Goal: Find specific page/section: Find specific page/section

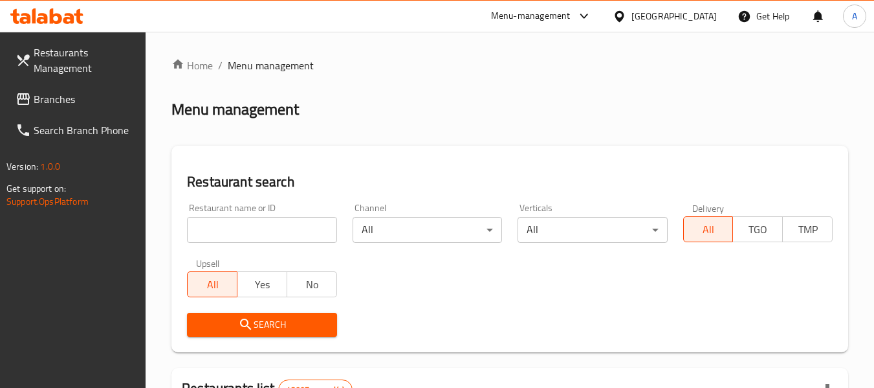
click at [73, 85] on link "Branches" at bounding box center [75, 98] width 141 height 31
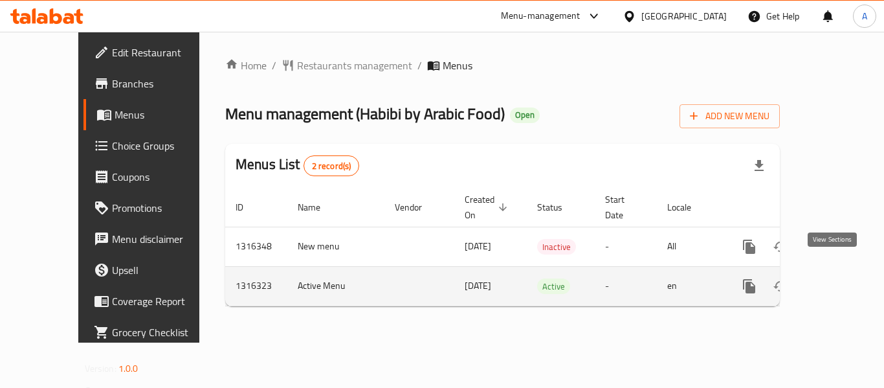
click at [837, 280] on icon "enhanced table" at bounding box center [843, 286] width 12 height 12
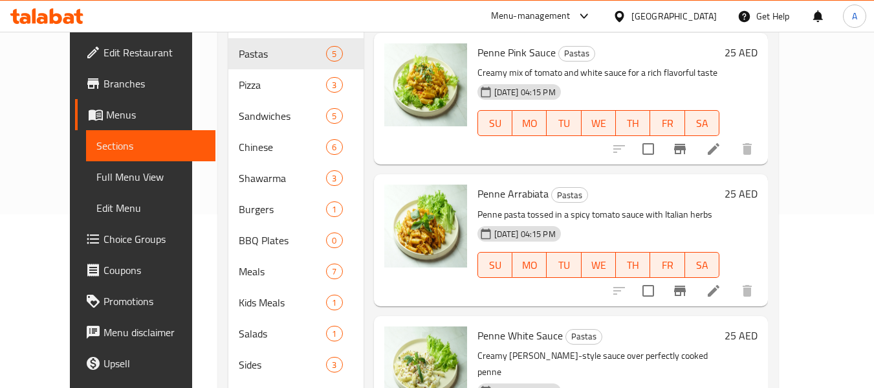
scroll to position [109, 0]
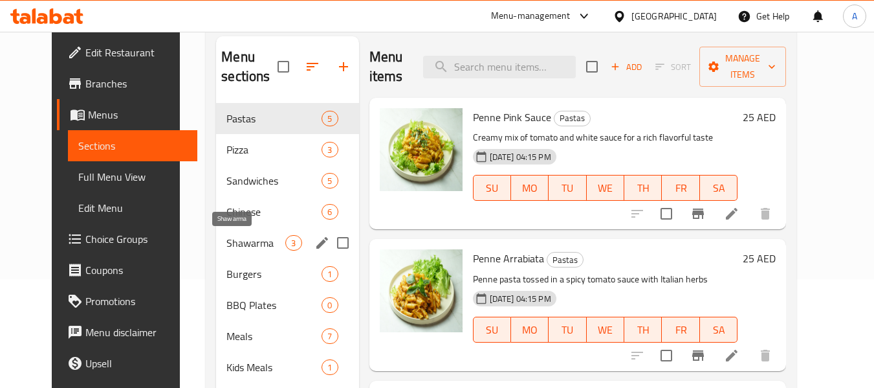
click at [231, 247] on span "Shawarma" at bounding box center [256, 243] width 59 height 16
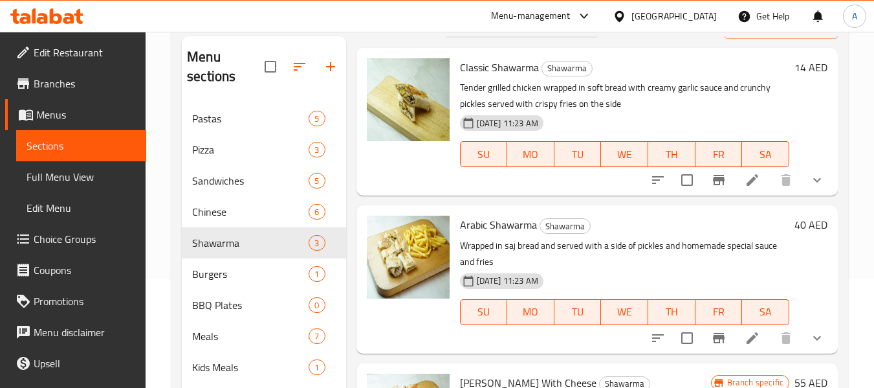
scroll to position [80, 0]
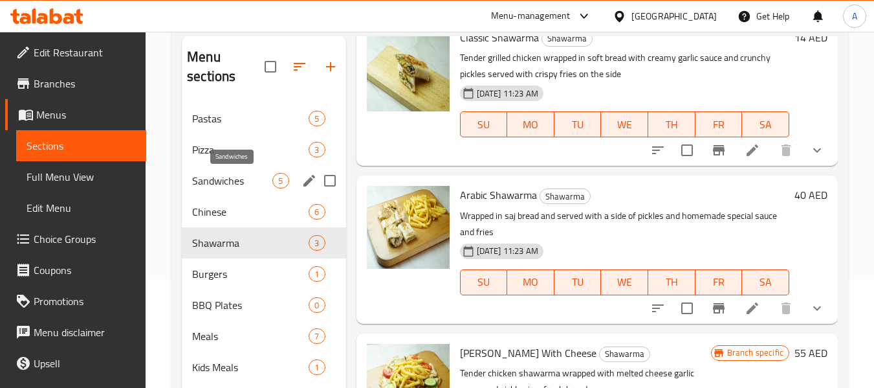
click at [242, 186] on span "Sandwiches" at bounding box center [232, 181] width 80 height 16
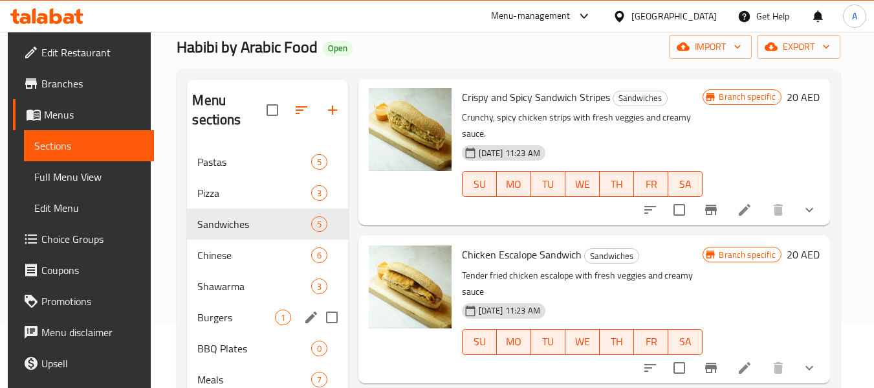
scroll to position [44, 0]
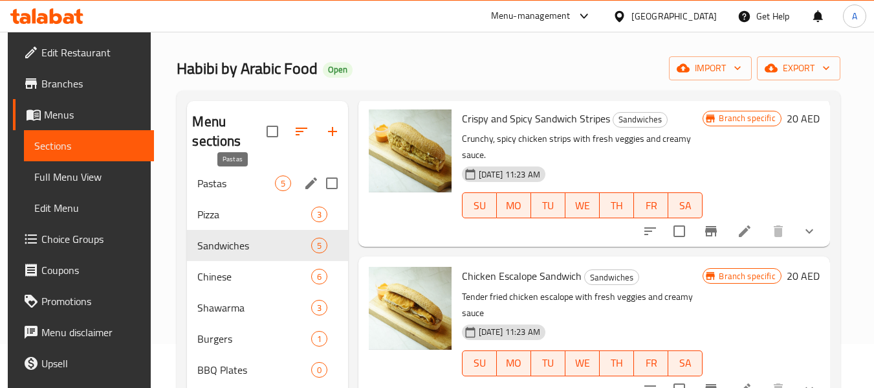
click at [242, 184] on span "Pastas" at bounding box center [235, 183] width 77 height 16
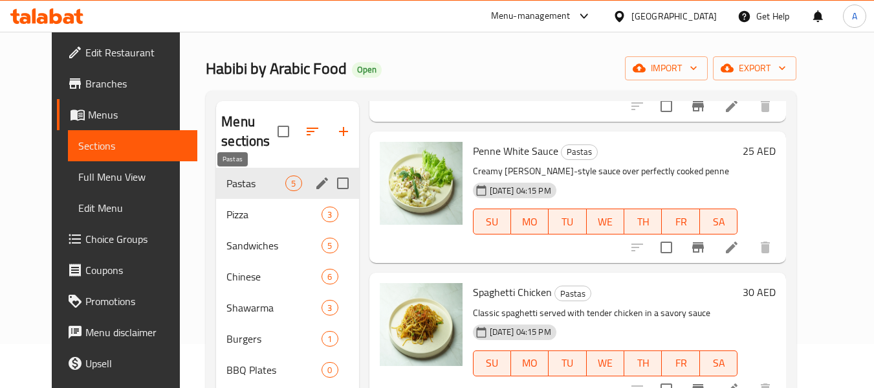
scroll to position [314, 0]
click at [227, 239] on span "Sandwiches" at bounding box center [256, 246] width 59 height 16
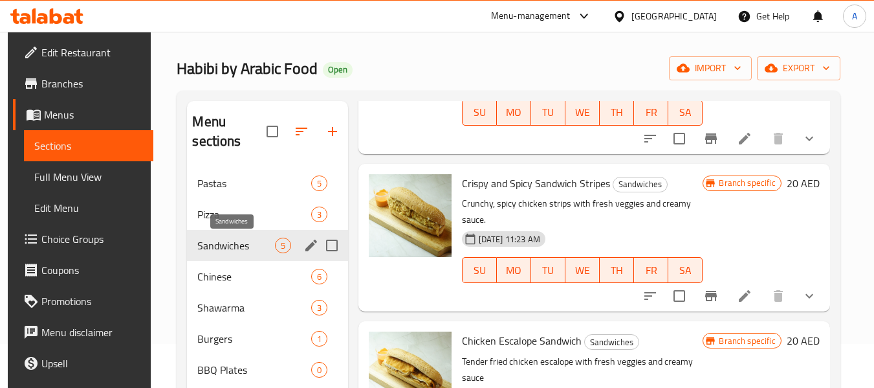
scroll to position [379, 0]
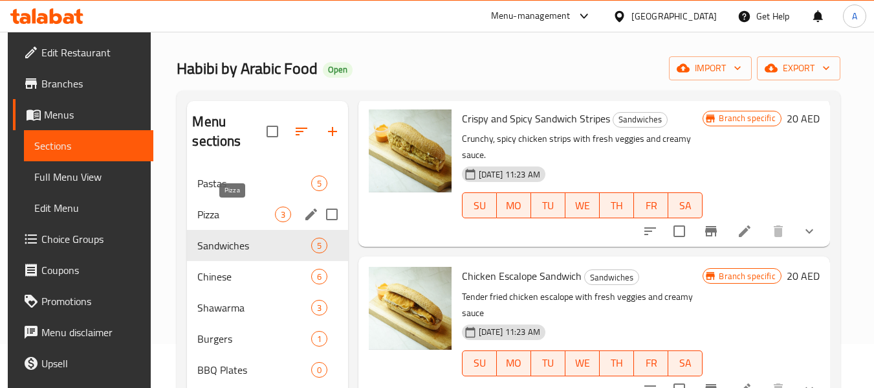
click at [221, 219] on span "Pizza" at bounding box center [235, 214] width 77 height 16
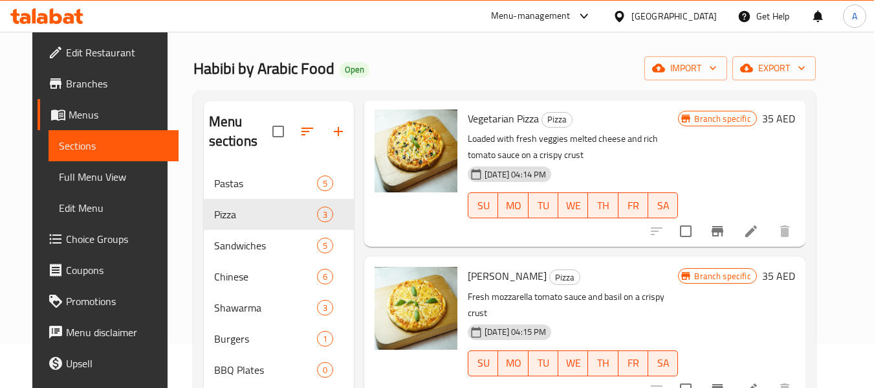
scroll to position [238, 0]
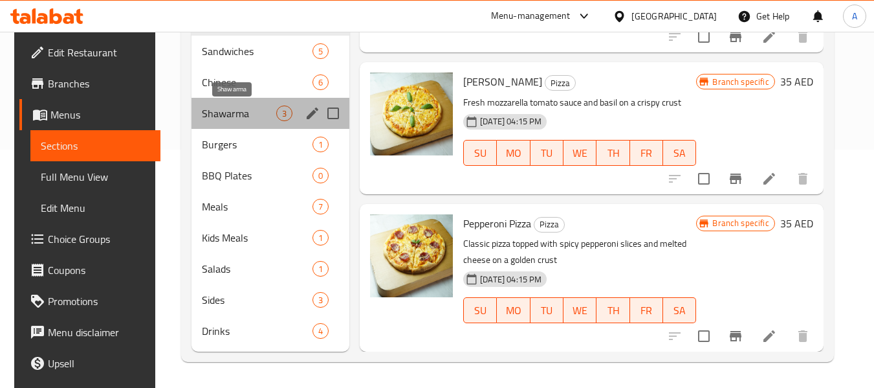
click at [236, 113] on span "Shawarma" at bounding box center [239, 113] width 74 height 16
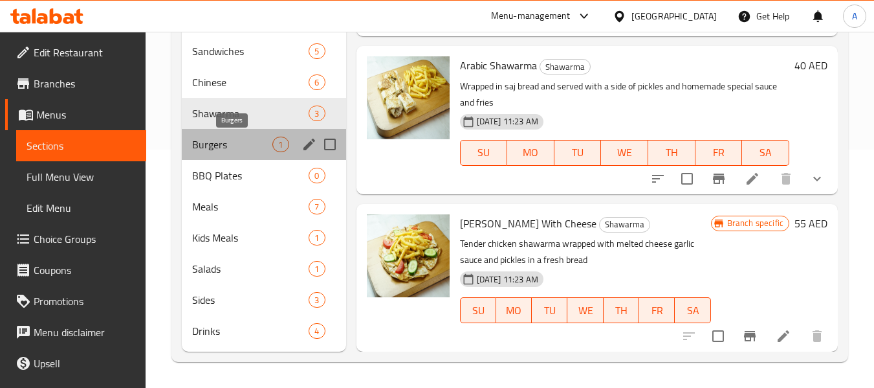
click at [221, 147] on span "Burgers" at bounding box center [232, 145] width 80 height 16
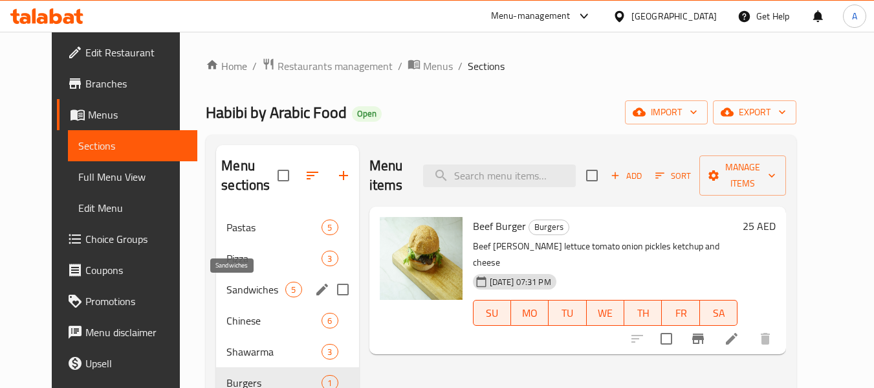
click at [216, 280] on div "Sandwiches 5" at bounding box center [287, 289] width 142 height 31
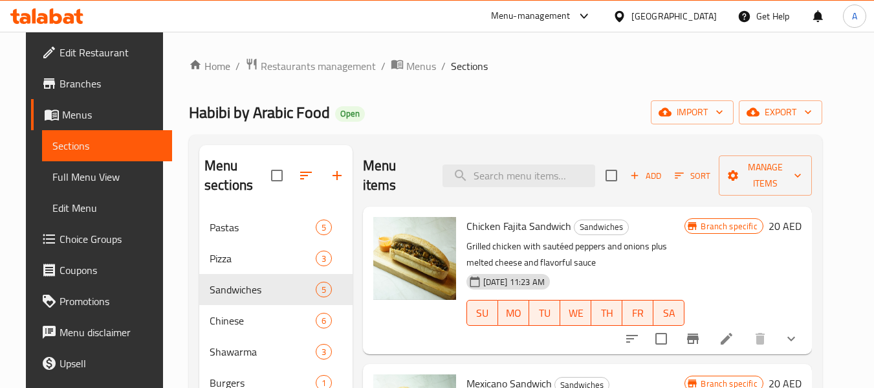
click at [60, 78] on span "Branches" at bounding box center [111, 84] width 102 height 16
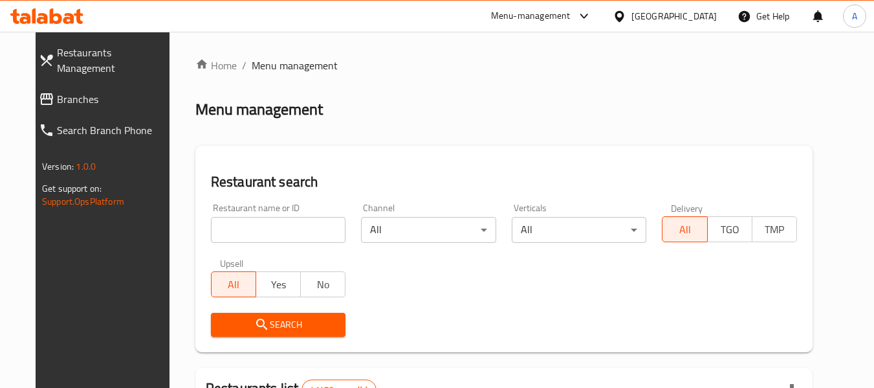
click at [234, 230] on div at bounding box center [437, 194] width 874 height 388
drag, startPoint x: 0, startPoint y: 0, endPoint x: 288, endPoint y: 236, distance: 372.5
click at [234, 230] on input "search" at bounding box center [278, 230] width 135 height 26
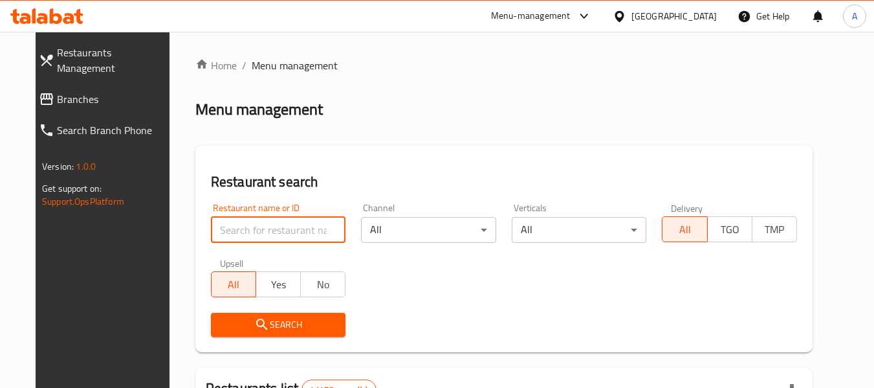
paste input "689606"
type input "689606"
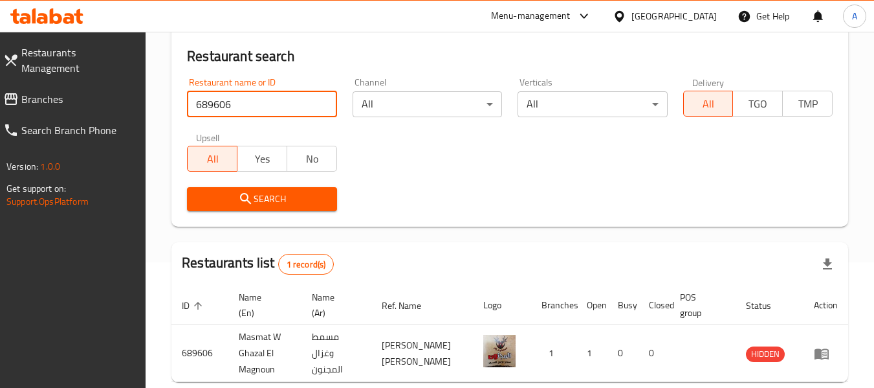
scroll to position [190, 0]
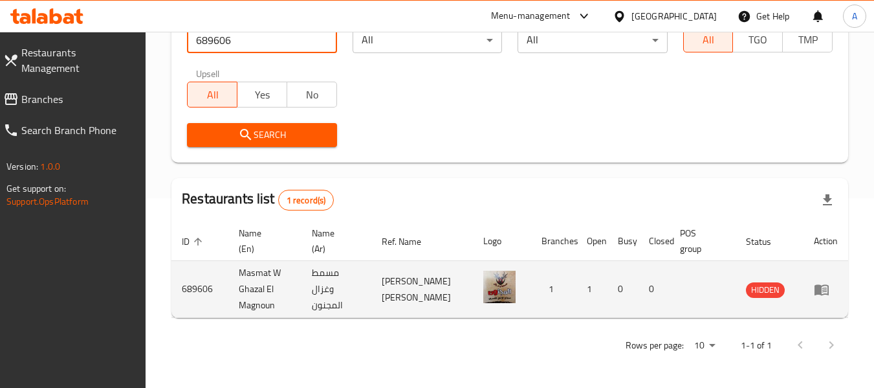
click at [819, 287] on icon "enhanced table" at bounding box center [822, 289] width 14 height 11
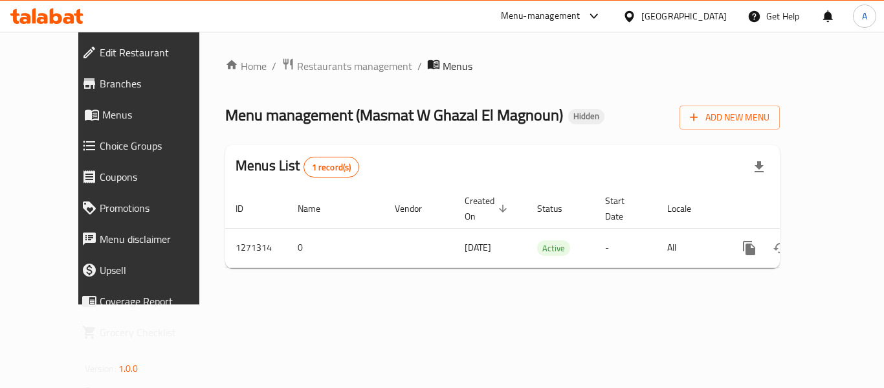
click at [100, 89] on span "Branches" at bounding box center [158, 84] width 116 height 16
